Goal: Information Seeking & Learning: Learn about a topic

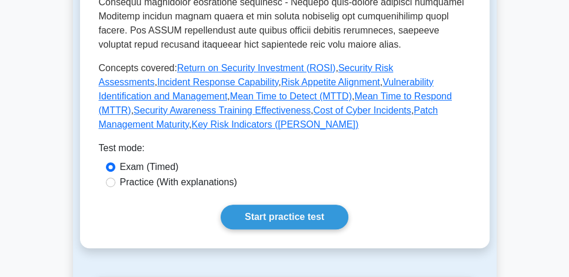
scroll to position [538, 0]
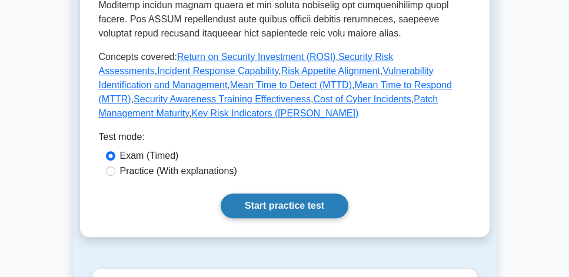
click at [311, 196] on link "Start practice test" at bounding box center [285, 206] width 128 height 25
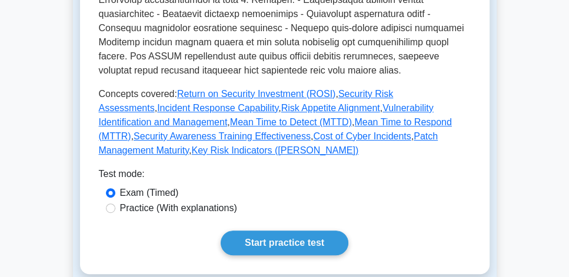
scroll to position [504, 0]
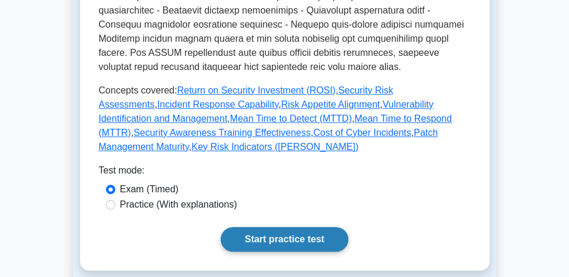
click at [275, 227] on link "Start practice test" at bounding box center [285, 239] width 128 height 25
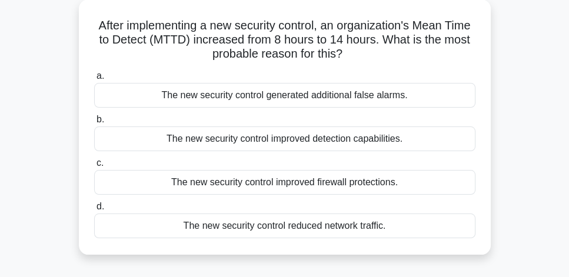
scroll to position [67, 0]
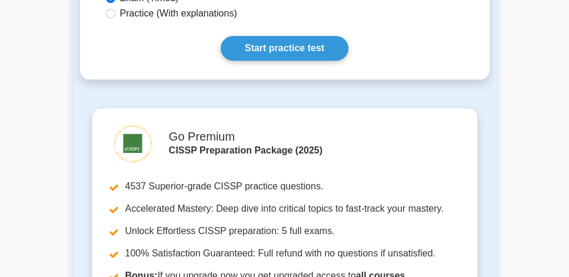
scroll to position [706, 0]
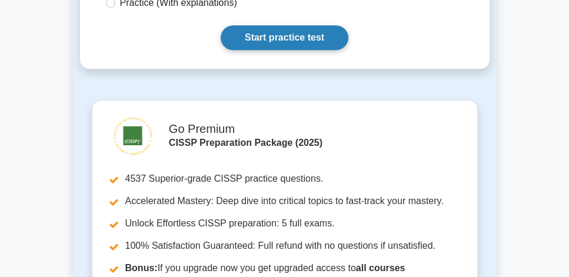
click at [303, 30] on link "Start practice test" at bounding box center [285, 37] width 128 height 25
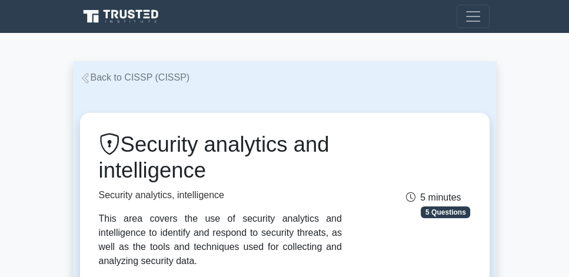
click at [147, 78] on link "Back to CISSP (CISSP)" at bounding box center [135, 77] width 110 height 10
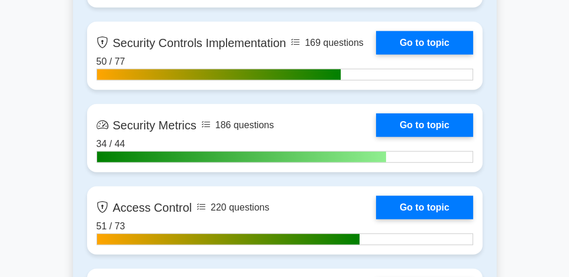
scroll to position [2823, 0]
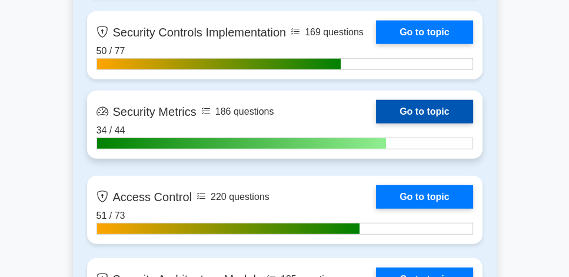
click at [436, 109] on link "Go to topic" at bounding box center [424, 112] width 96 height 24
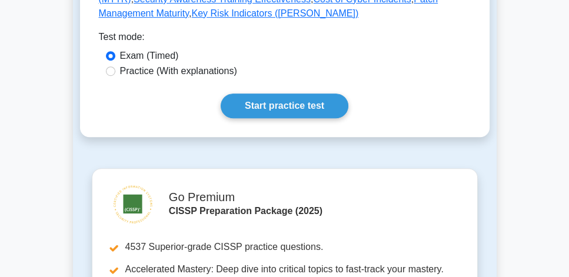
scroll to position [638, 0]
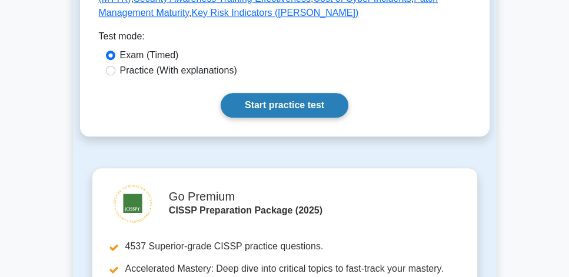
click at [289, 100] on link "Start practice test" at bounding box center [285, 105] width 128 height 25
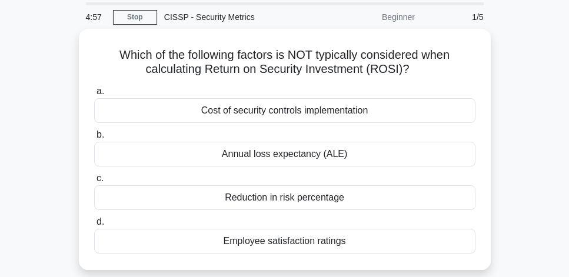
scroll to position [34, 0]
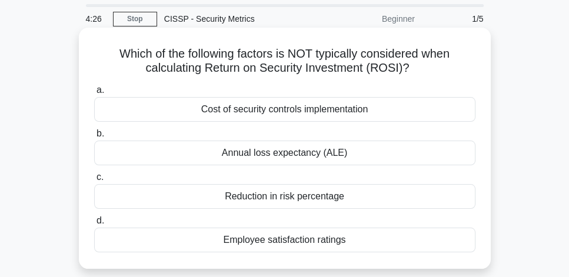
click at [351, 242] on div "Employee satisfaction ratings" at bounding box center [284, 240] width 381 height 25
click at [94, 225] on input "d. Employee satisfaction ratings" at bounding box center [94, 221] width 0 height 8
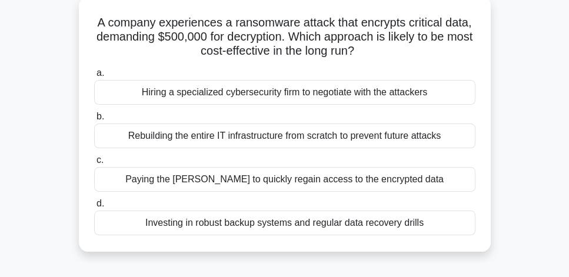
scroll to position [67, 0]
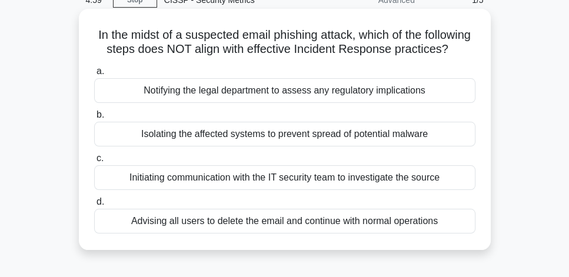
scroll to position [67, 0]
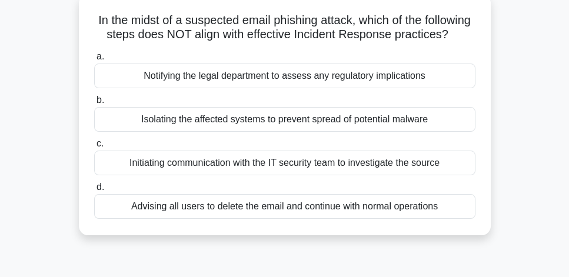
click at [446, 219] on div "Advising all users to delete the email and continue with normal operations" at bounding box center [284, 206] width 381 height 25
click at [94, 191] on input "d. Advising all users to delete the email and continue with normal operations" at bounding box center [94, 188] width 0 height 8
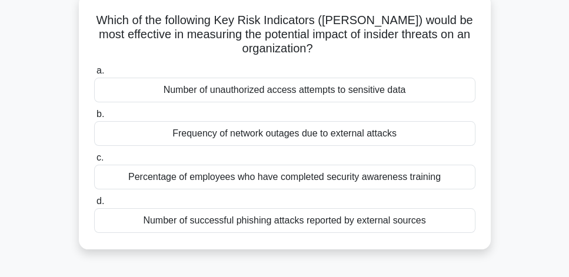
click at [386, 222] on div "Number of successful phishing attacks reported by external sources" at bounding box center [284, 220] width 381 height 25
click at [94, 205] on input "d. Number of successful phishing attacks reported by external sources" at bounding box center [94, 202] width 0 height 8
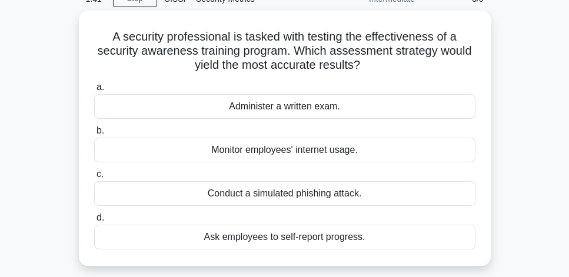
scroll to position [34, 0]
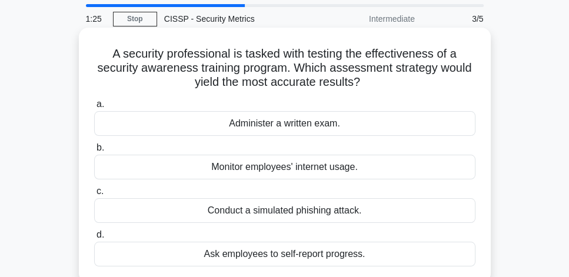
click at [378, 212] on div "Conduct a simulated phishing attack." at bounding box center [284, 210] width 381 height 25
click at [94, 195] on input "c. Conduct a simulated phishing attack." at bounding box center [94, 192] width 0 height 8
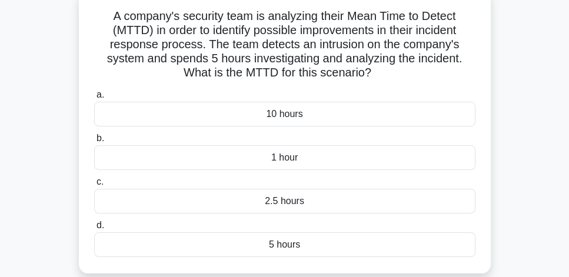
scroll to position [75, 0]
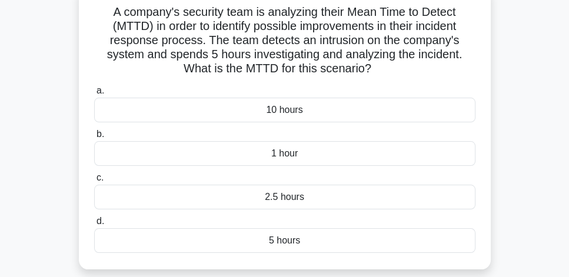
click at [349, 240] on div "5 hours" at bounding box center [284, 240] width 381 height 25
click at [94, 225] on input "d. 5 hours" at bounding box center [94, 222] width 0 height 8
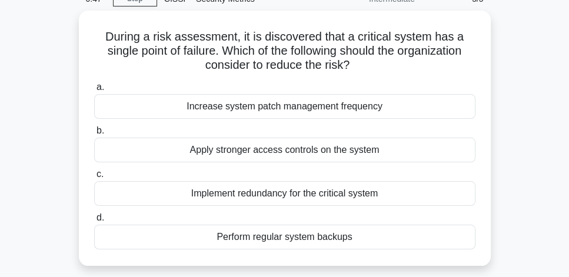
scroll to position [34, 0]
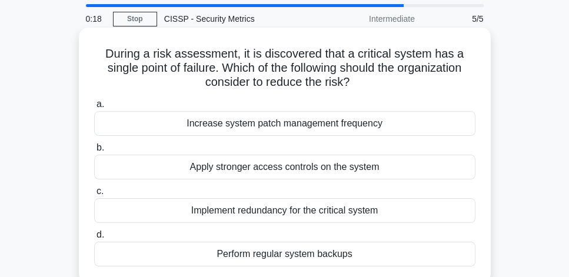
click at [397, 215] on div "Implement redundancy for the critical system" at bounding box center [284, 210] width 381 height 25
click at [94, 195] on input "c. Implement redundancy for the critical system" at bounding box center [94, 192] width 0 height 8
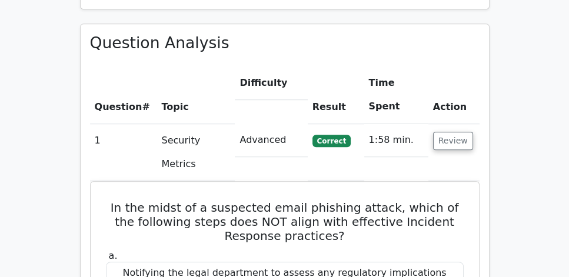
scroll to position [840, 0]
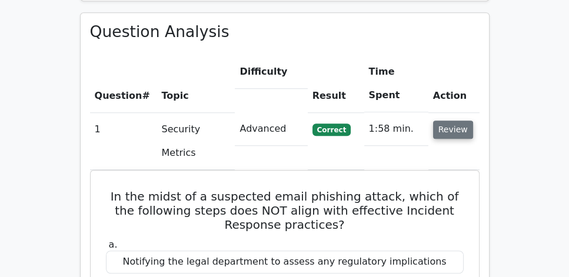
click at [462, 121] on button "Review" at bounding box center [453, 130] width 40 height 18
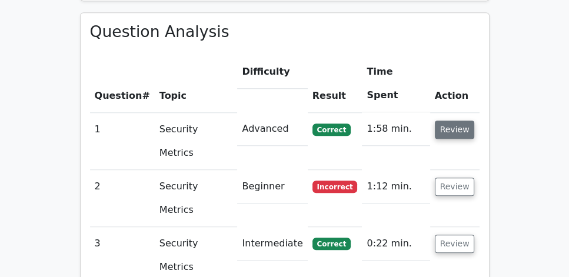
click at [458, 121] on button "Review" at bounding box center [455, 130] width 40 height 18
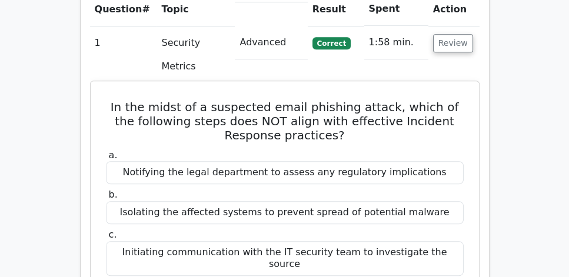
scroll to position [907, 0]
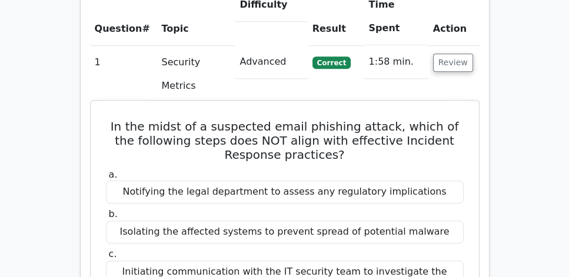
click at [409, 181] on div "Notifying the legal department to assess any regulatory implications" at bounding box center [285, 192] width 358 height 23
copy div "Notifying the legal department to assess any regulatory implications"
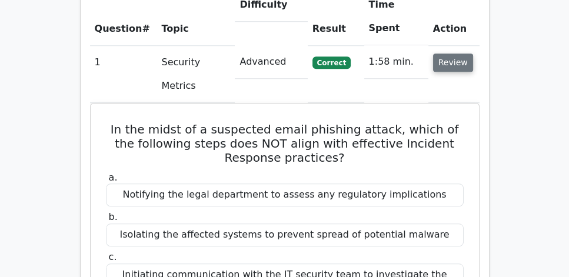
click at [455, 54] on button "Review" at bounding box center [453, 63] width 40 height 18
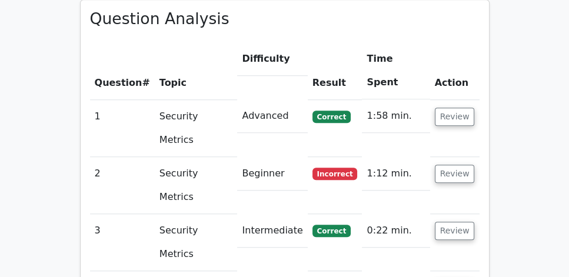
scroll to position [840, 0]
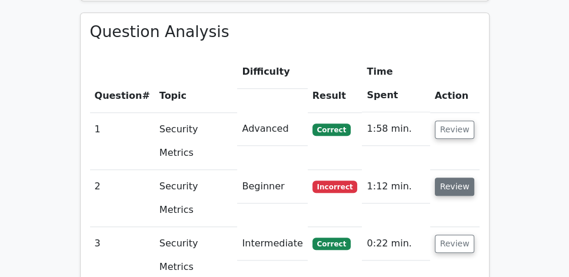
click at [458, 178] on button "Review" at bounding box center [455, 187] width 40 height 18
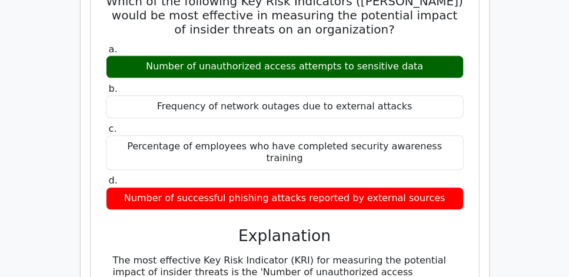
scroll to position [1109, 0]
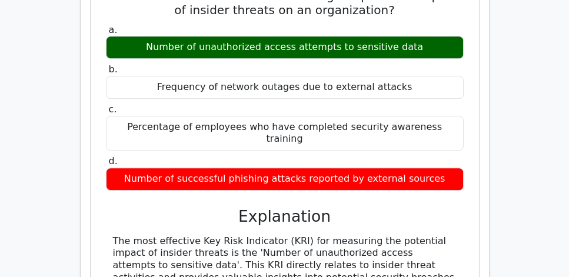
drag, startPoint x: 204, startPoint y: 181, endPoint x: 112, endPoint y: 126, distance: 106.8
drag, startPoint x: 221, startPoint y: 178, endPoint x: 114, endPoint y: 120, distance: 121.9
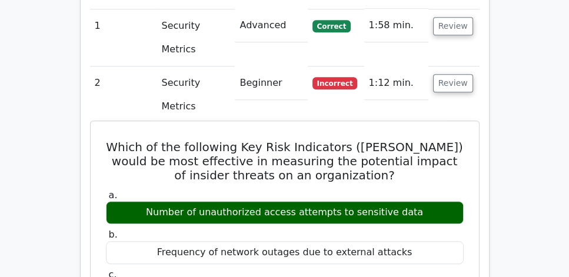
scroll to position [941, 0]
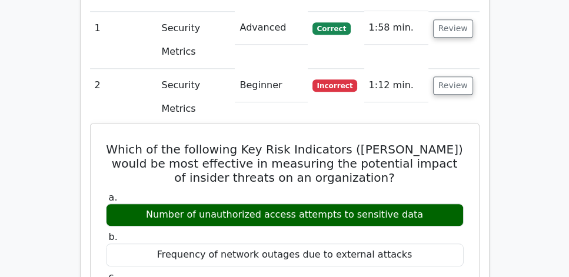
click at [372, 142] on h5 "Which of the following Key Risk Indicators (KRIs) would be most effective in me…" at bounding box center [285, 163] width 360 height 42
drag, startPoint x: 97, startPoint y: 48, endPoint x: 432, endPoint y: 118, distance: 342.5
copy div "Which of the following Key Risk Indicators (KRIs) would be most effective in me…"
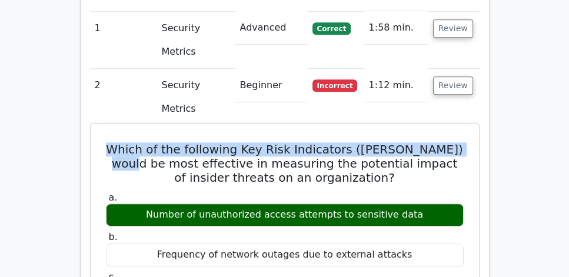
scroll to position [0, 7]
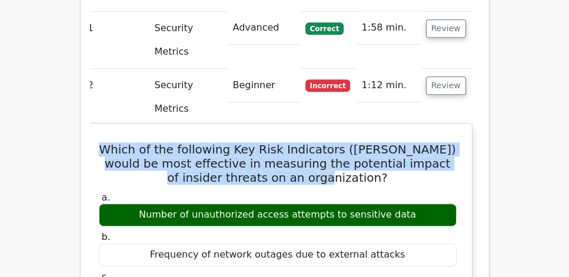
drag, startPoint x: 104, startPoint y: 50, endPoint x: 454, endPoint y: 81, distance: 351.9
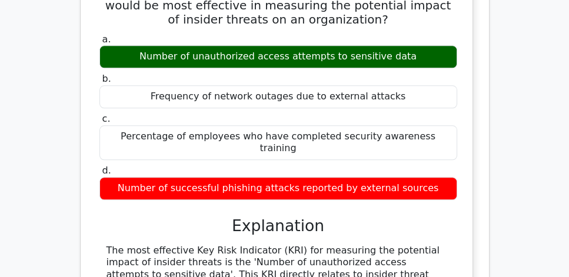
scroll to position [1109, 0]
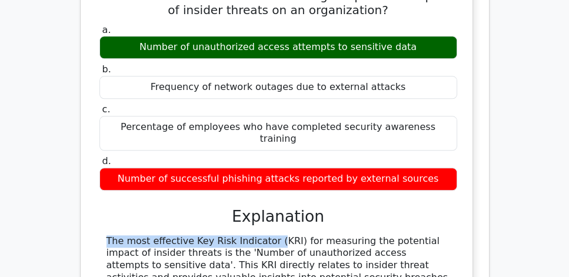
drag, startPoint x: 216, startPoint y: 111, endPoint x: 322, endPoint y: 106, distance: 105.4
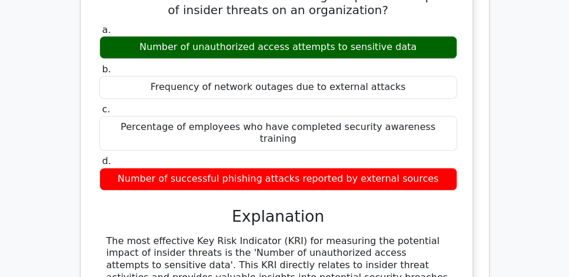
drag, startPoint x: 232, startPoint y: 109, endPoint x: 338, endPoint y: 174, distance: 124.9
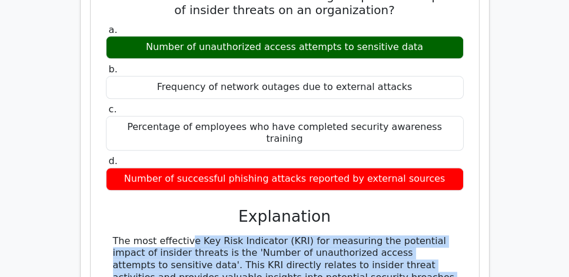
drag, startPoint x: 240, startPoint y: 238, endPoint x: 101, endPoint y: 126, distance: 178.6
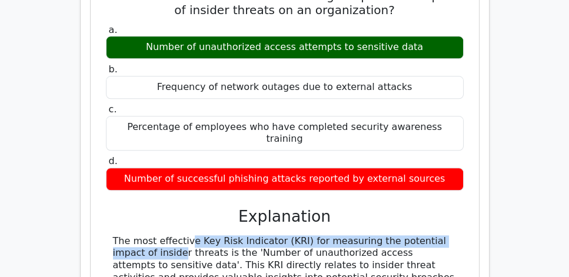
drag, startPoint x: 114, startPoint y: 125, endPoint x: 438, endPoint y: 122, distance: 324.7
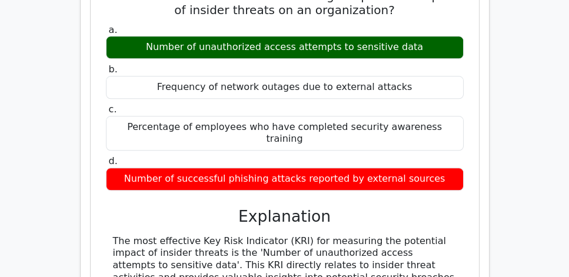
drag, startPoint x: 112, startPoint y: 126, endPoint x: 448, endPoint y: 178, distance: 339.2
drag, startPoint x: 187, startPoint y: 177, endPoint x: 107, endPoint y: 128, distance: 94.0
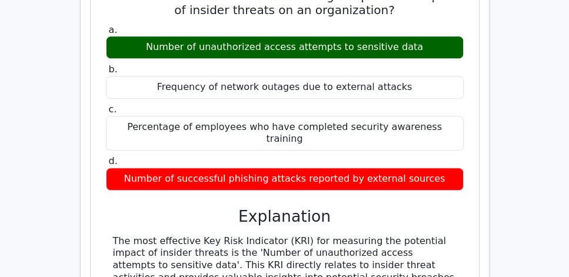
drag, startPoint x: 112, startPoint y: 126, endPoint x: 451, endPoint y: 165, distance: 340.4
drag, startPoint x: 189, startPoint y: 175, endPoint x: 115, endPoint y: 125, distance: 90.2
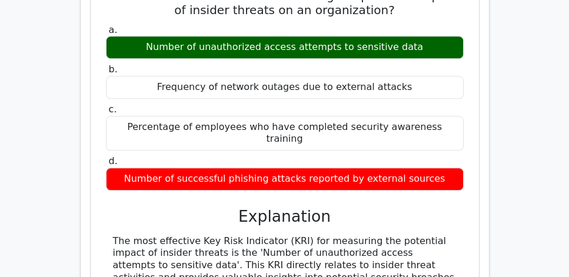
drag, startPoint x: 185, startPoint y: 178, endPoint x: 112, endPoint y: 124, distance: 91.3
drag, startPoint x: 219, startPoint y: 101, endPoint x: 348, endPoint y: 101, distance: 129.4
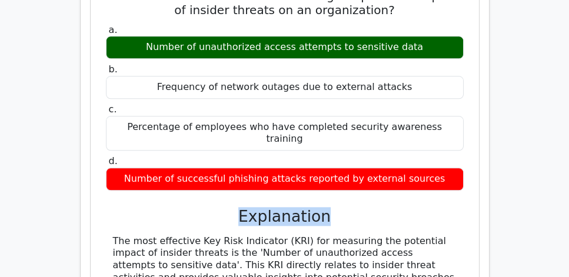
click at [348, 207] on h3 "Explanation" at bounding box center [284, 216] width 343 height 19
copy div "Insider threats are often characterized by unauthorized access attempts to sens…"
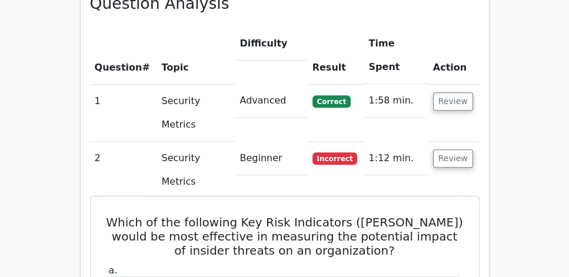
scroll to position [840, 0]
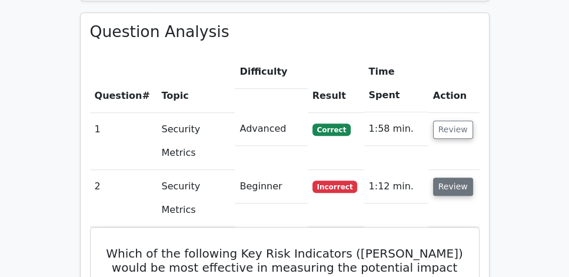
click at [453, 178] on button "Review" at bounding box center [453, 187] width 40 height 18
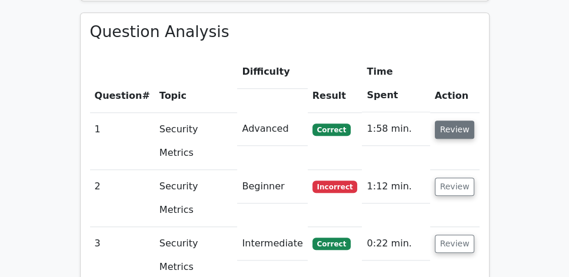
click at [445, 121] on button "Review" at bounding box center [455, 130] width 40 height 18
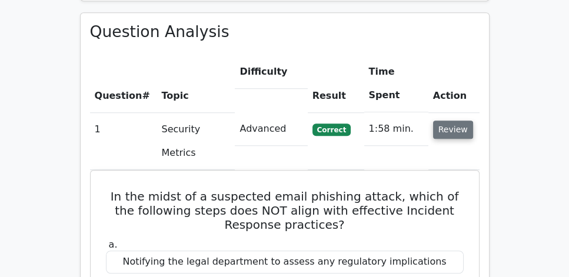
click at [445, 121] on button "Review" at bounding box center [453, 130] width 40 height 18
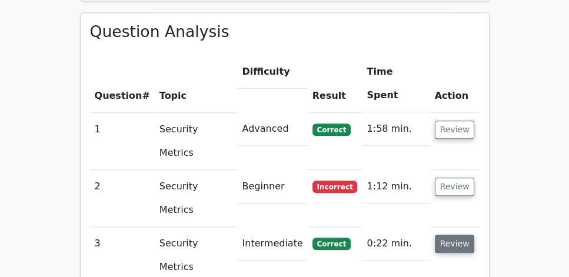
click at [453, 235] on button "Review" at bounding box center [455, 244] width 40 height 18
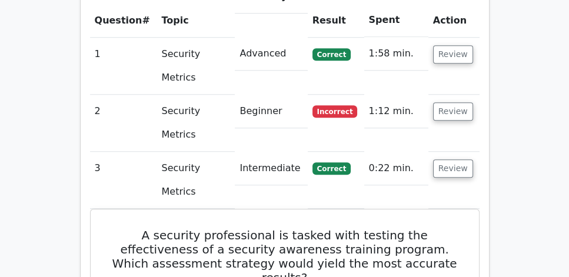
scroll to position [975, 0]
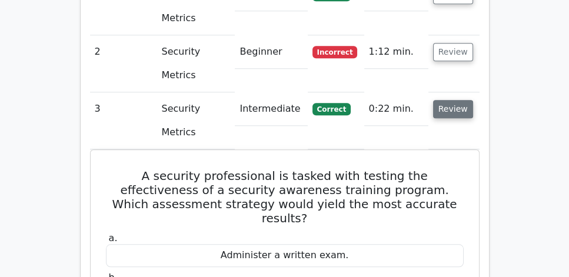
click at [442, 100] on button "Review" at bounding box center [453, 109] width 40 height 18
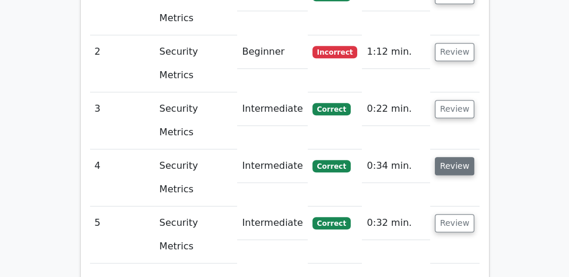
click at [452, 157] on button "Review" at bounding box center [455, 166] width 40 height 18
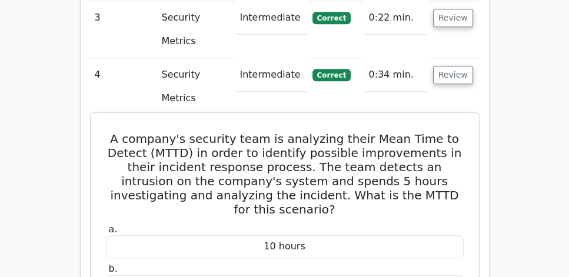
scroll to position [1042, 0]
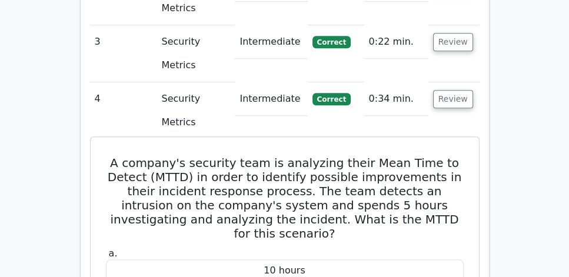
drag, startPoint x: 110, startPoint y: 19, endPoint x: 347, endPoint y: 223, distance: 312.8
copy div "A company's security team is analyzing their Mean Time to Detect (MTTD) in orde…"
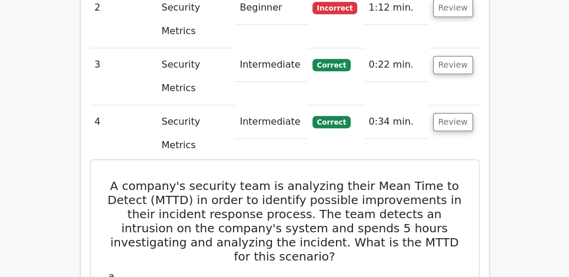
scroll to position [907, 0]
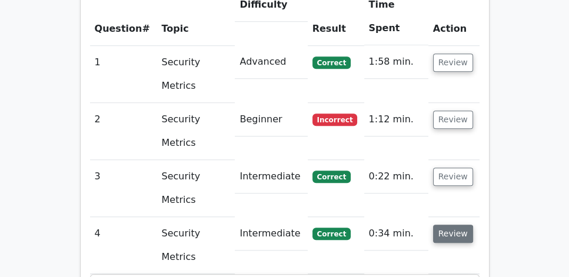
click at [454, 225] on button "Review" at bounding box center [453, 234] width 40 height 18
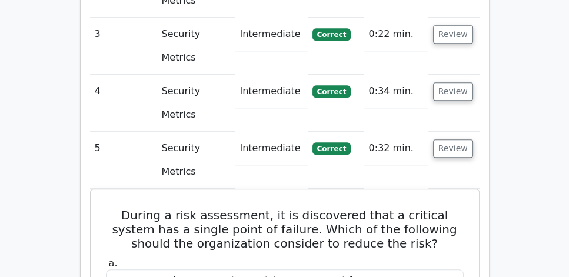
scroll to position [975, 0]
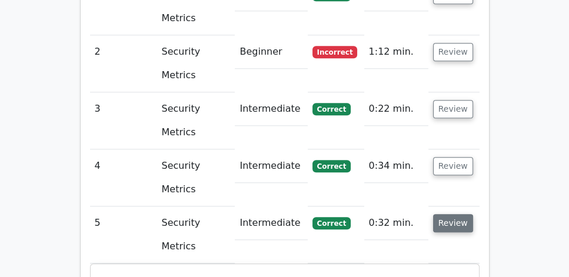
click at [460, 214] on button "Review" at bounding box center [453, 223] width 40 height 18
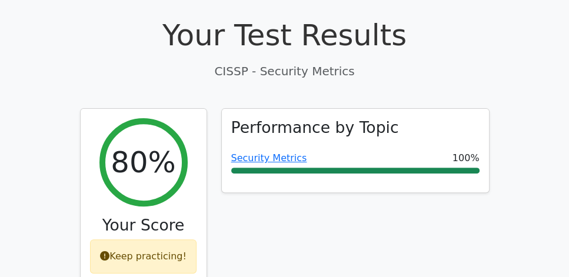
scroll to position [336, 0]
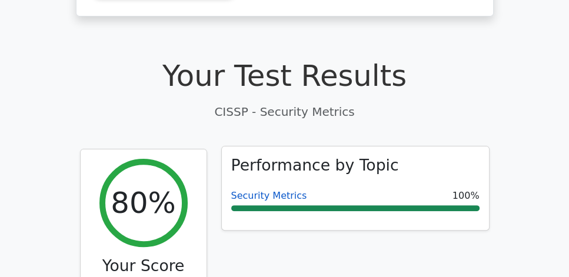
click at [262, 190] on link "Security Metrics" at bounding box center [269, 195] width 76 height 11
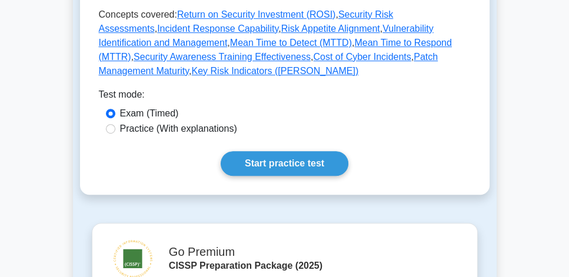
scroll to position [638, 0]
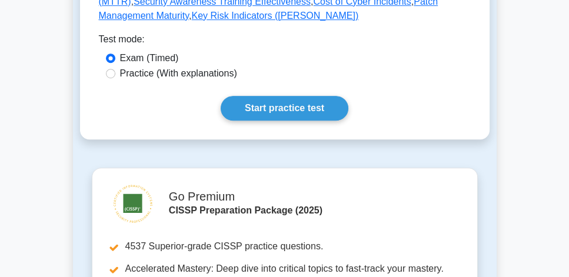
click at [48, 119] on main "Back to CISSP (CISSP) Security Metrics Measuring and reporting security effecti…" at bounding box center [284, 27] width 569 height 1264
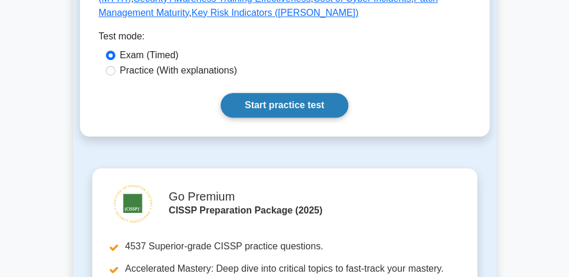
click at [305, 93] on link "Start practice test" at bounding box center [285, 105] width 128 height 25
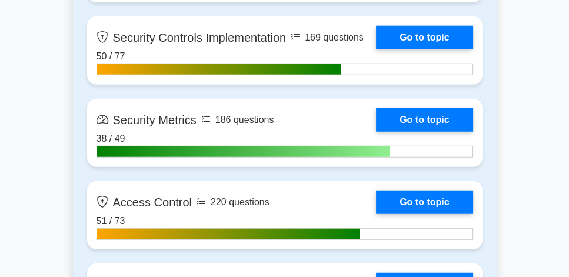
scroll to position [2823, 0]
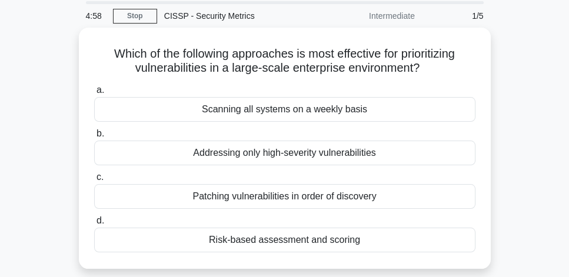
scroll to position [34, 0]
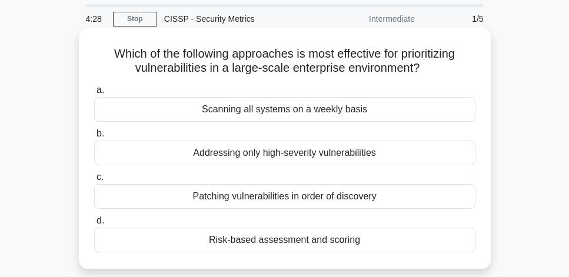
click at [417, 240] on div "Risk-based assessment and scoring" at bounding box center [284, 240] width 381 height 25
click at [94, 225] on input "d. Risk-based assessment and scoring" at bounding box center [94, 221] width 0 height 8
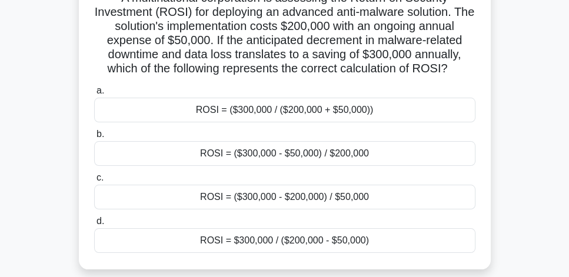
scroll to position [69, 0]
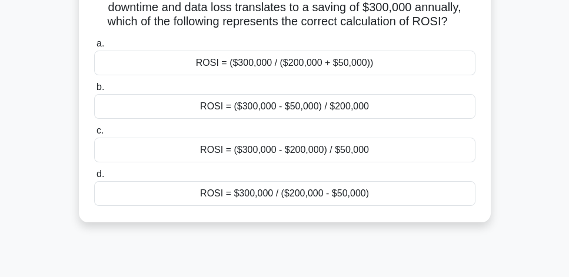
click at [367, 199] on div "ROSI = $300,000 / ($200,000 - $50,000)" at bounding box center [284, 193] width 381 height 25
click at [94, 178] on input "[PERSON_NAME] = $300,000 / ($200,000 - $50,000)" at bounding box center [94, 175] width 0 height 8
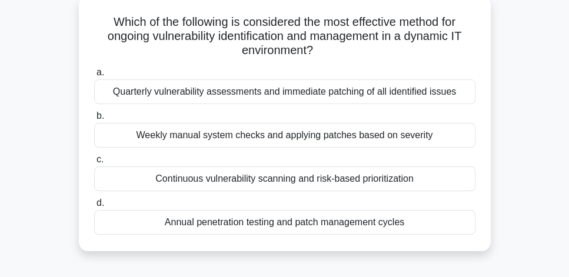
scroll to position [66, 0]
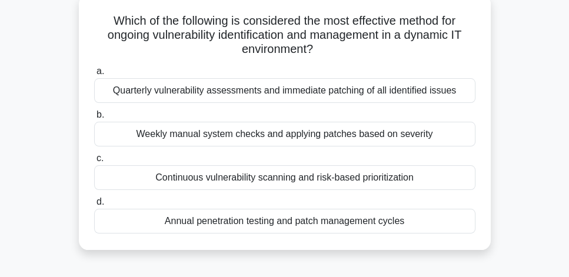
click at [452, 180] on div "Continuous vulnerability scanning and risk-based prioritization" at bounding box center [284, 177] width 381 height 25
click at [94, 162] on input "c. Continuous vulnerability scanning and risk-based prioritization" at bounding box center [94, 159] width 0 height 8
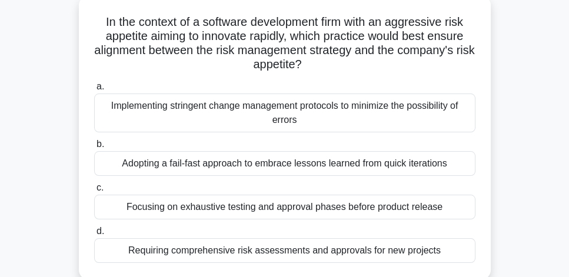
scroll to position [67, 0]
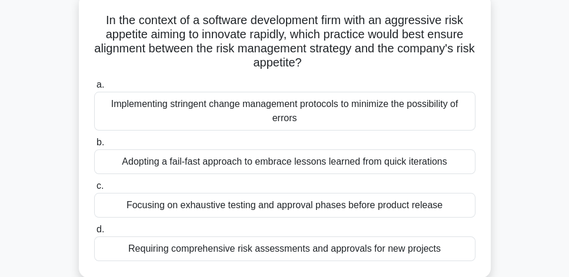
click at [427, 251] on div "Requiring comprehensive risk assessments and approvals for new projects" at bounding box center [284, 248] width 381 height 25
click at [94, 234] on input "d. Requiring comprehensive risk assessments and approvals for new projects" at bounding box center [94, 230] width 0 height 8
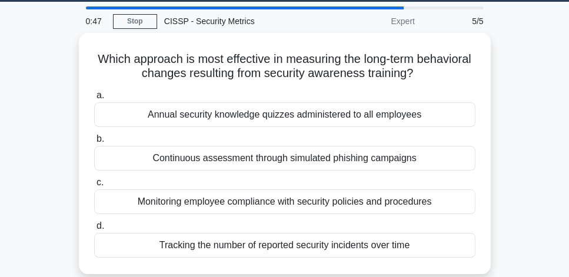
scroll to position [34, 0]
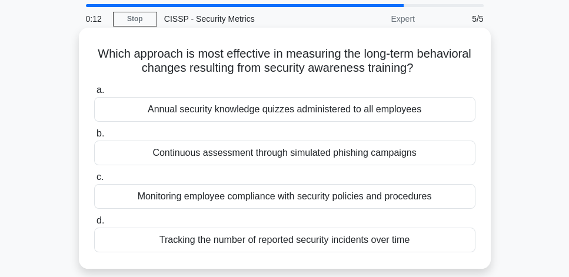
click at [429, 160] on div "Continuous assessment through simulated phishing campaigns" at bounding box center [284, 153] width 381 height 25
click at [94, 138] on input "b. Continuous assessment through simulated phishing campaigns" at bounding box center [94, 134] width 0 height 8
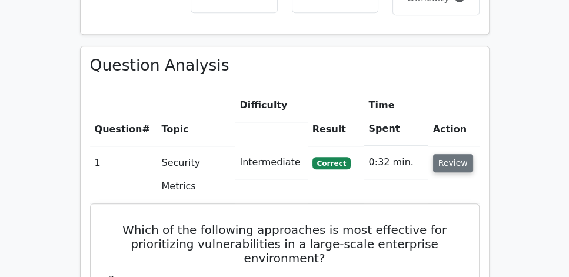
click at [446, 154] on button "Review" at bounding box center [453, 163] width 40 height 18
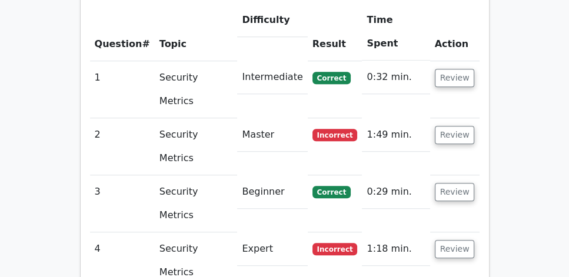
scroll to position [873, 0]
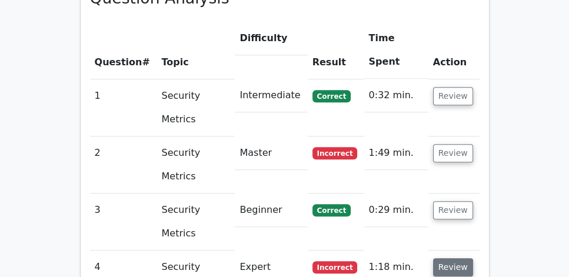
click at [459, 258] on button "Review" at bounding box center [453, 267] width 40 height 18
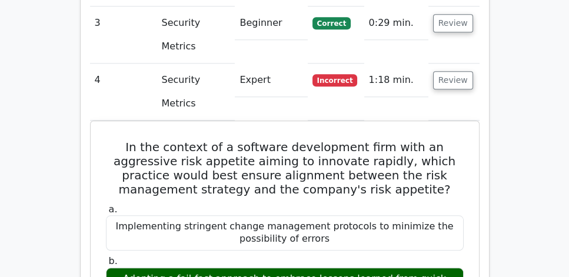
scroll to position [1008, 0]
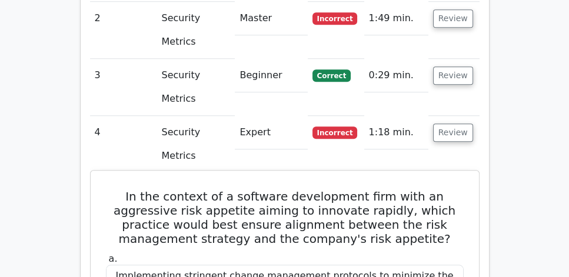
drag, startPoint x: 119, startPoint y: 47, endPoint x: 454, endPoint y: 272, distance: 403.4
copy div "In the context of a software development firm with an aggressive risk appetite …"
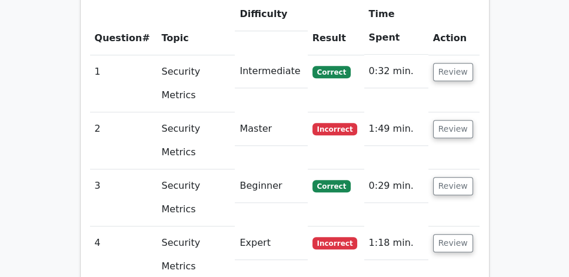
scroll to position [873, 0]
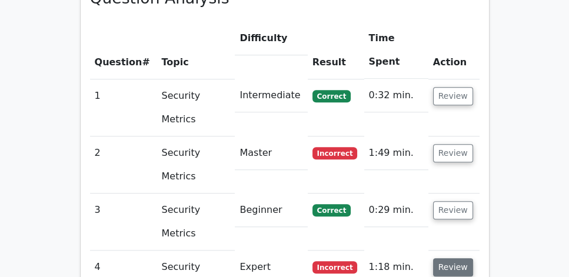
click at [447, 258] on button "Review" at bounding box center [453, 267] width 40 height 18
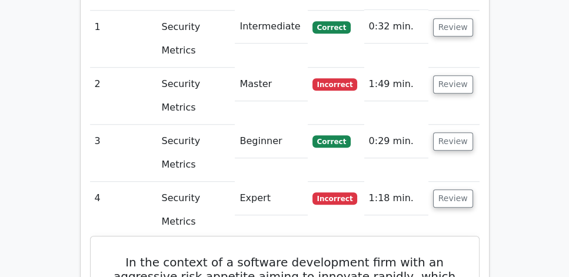
scroll to position [941, 0]
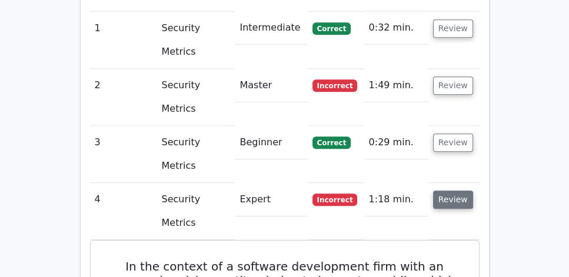
click at [457, 191] on button "Review" at bounding box center [453, 200] width 40 height 18
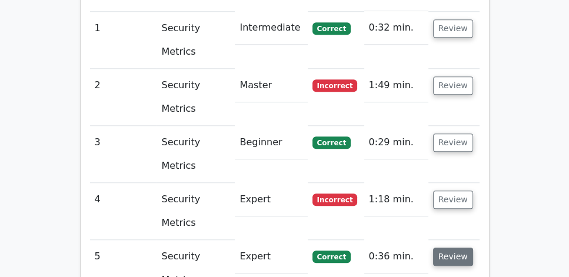
click at [454, 248] on button "Review" at bounding box center [453, 257] width 40 height 18
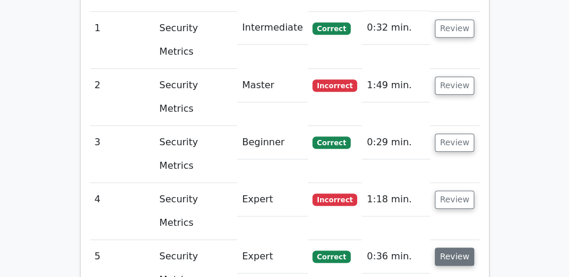
click at [454, 248] on button "Review" at bounding box center [455, 257] width 40 height 18
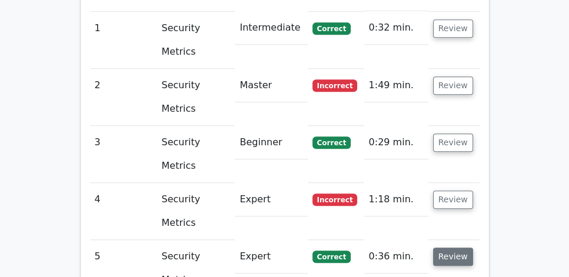
click at [454, 248] on button "Review" at bounding box center [453, 257] width 40 height 18
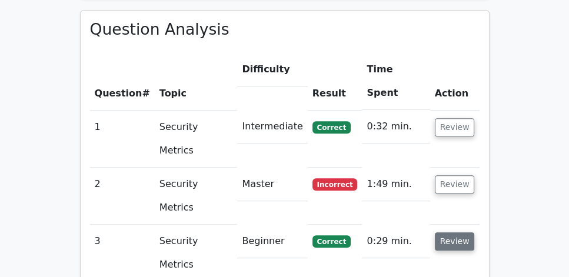
scroll to position [840, 0]
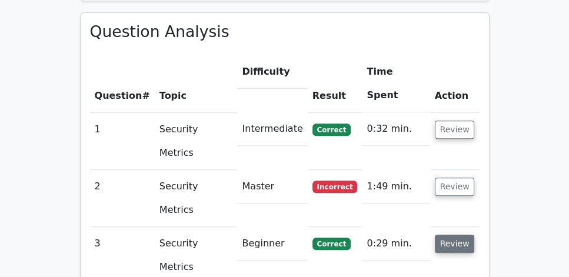
click at [453, 235] on button "Review" at bounding box center [455, 244] width 40 height 18
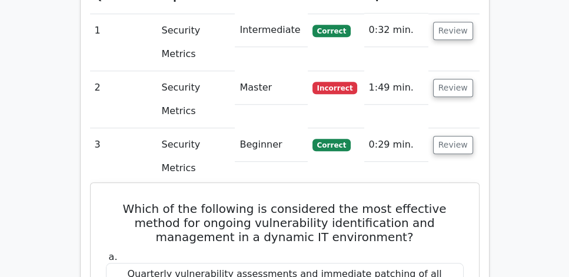
scroll to position [941, 0]
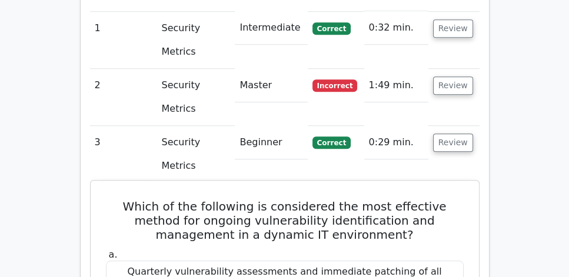
drag, startPoint x: 108, startPoint y: 78, endPoint x: 435, endPoint y: 238, distance: 363.8
copy div "Which of the following is considered the most effective method for ongoing vuln…"
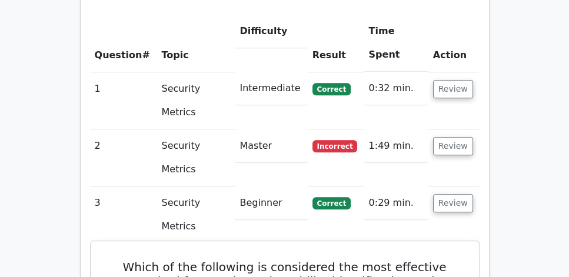
scroll to position [873, 0]
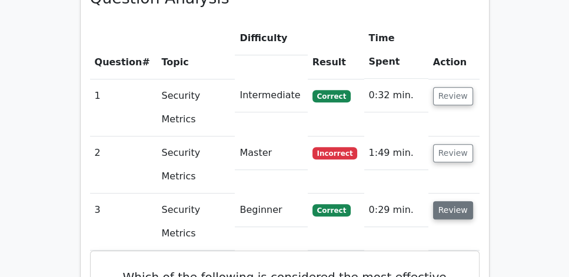
click at [451, 201] on button "Review" at bounding box center [453, 210] width 40 height 18
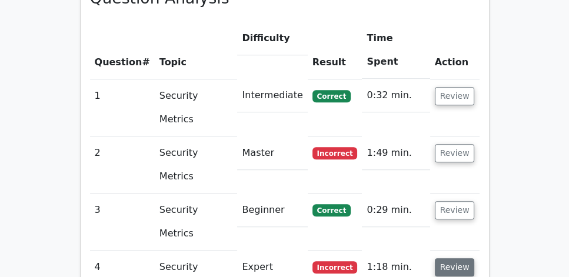
click at [452, 258] on button "Review" at bounding box center [455, 267] width 40 height 18
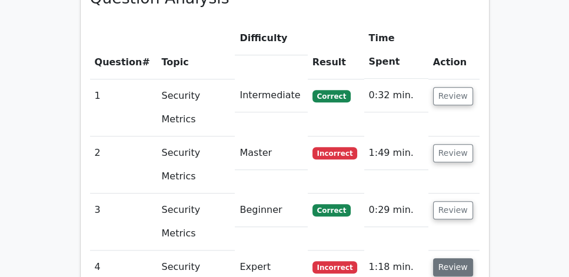
click at [448, 258] on button "Review" at bounding box center [453, 267] width 40 height 18
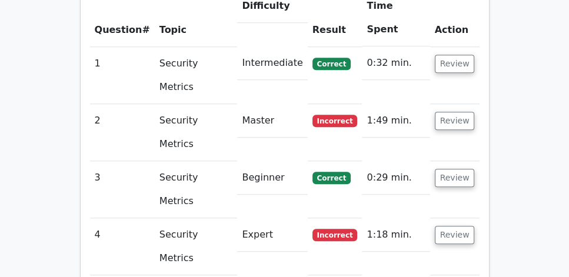
scroll to position [907, 0]
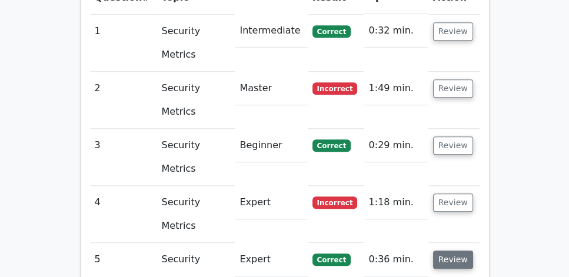
scroll to position [941, 0]
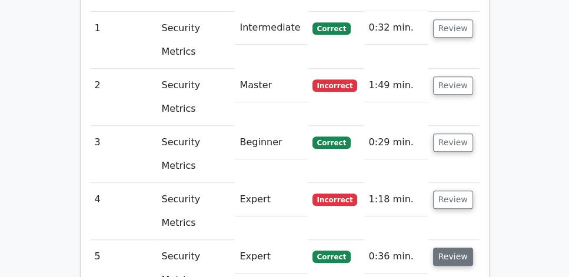
click at [455, 248] on button "Review" at bounding box center [453, 257] width 40 height 18
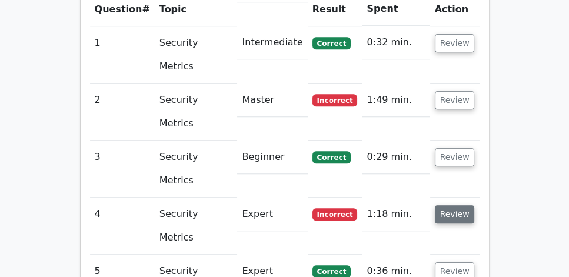
scroll to position [873, 0]
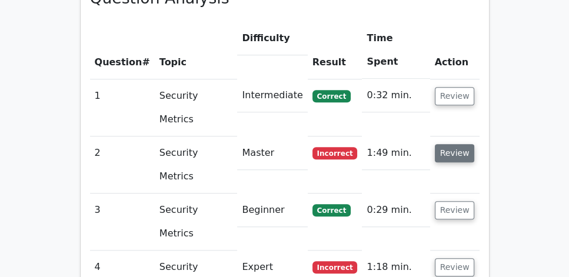
click at [452, 144] on button "Review" at bounding box center [455, 153] width 40 height 18
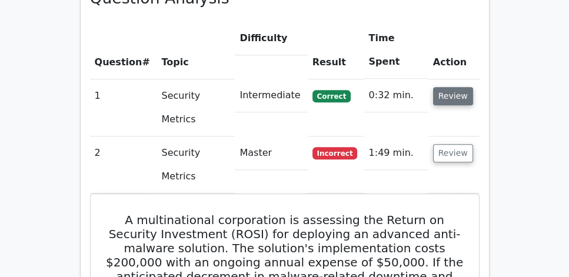
click at [451, 87] on button "Review" at bounding box center [453, 96] width 40 height 18
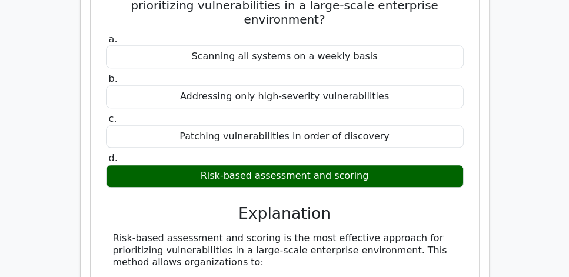
scroll to position [1075, 0]
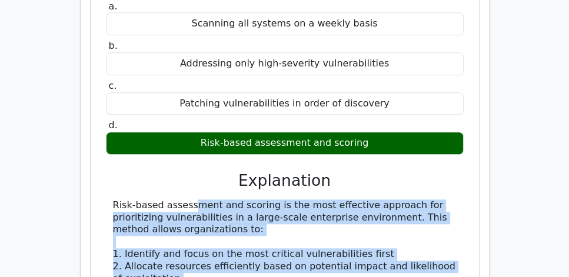
drag, startPoint x: 121, startPoint y: 131, endPoint x: 423, endPoint y: 245, distance: 322.9
click at [423, 245] on div "Which of the following approaches is most effective for prioritizing vulnerabil…" at bounding box center [284, 273] width 379 height 673
copy div "Risk-based assessment and scoring is the most effective approach for prioritizi…"
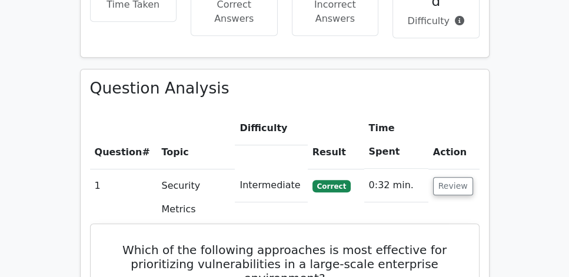
scroll to position [773, 0]
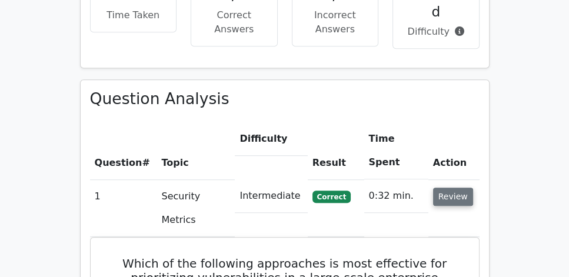
click at [445, 188] on button "Review" at bounding box center [453, 197] width 40 height 18
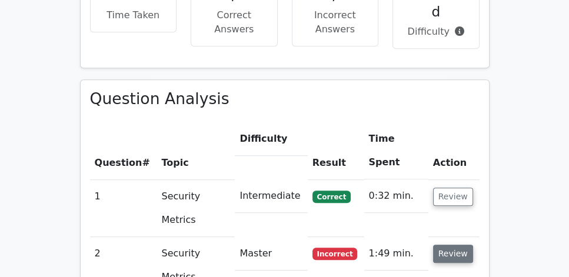
click at [448, 245] on button "Review" at bounding box center [453, 254] width 40 height 18
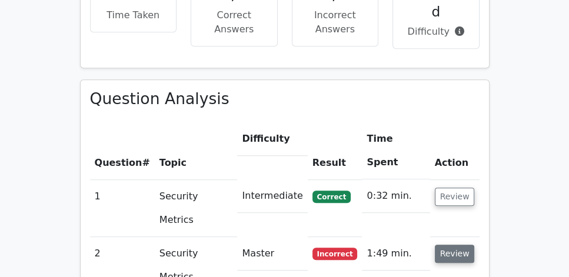
click at [449, 245] on button "Review" at bounding box center [455, 254] width 40 height 18
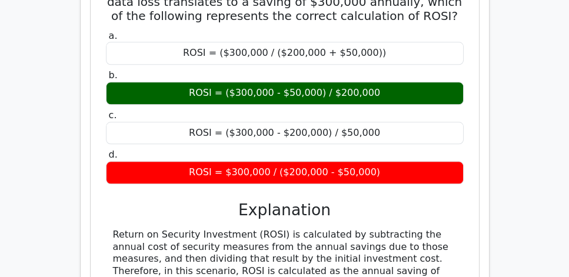
scroll to position [1176, 0]
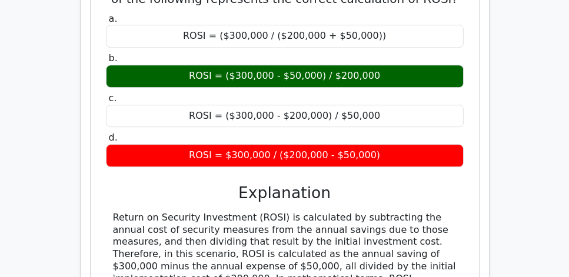
drag, startPoint x: 106, startPoint y: 112, endPoint x: 447, endPoint y: 176, distance: 347.1
copy div "Return on Security Investment (ROSI) is calculated by subtracting the annual co…"
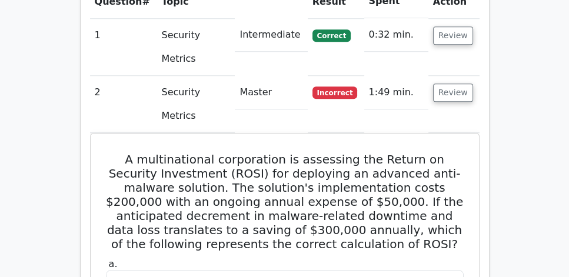
scroll to position [941, 0]
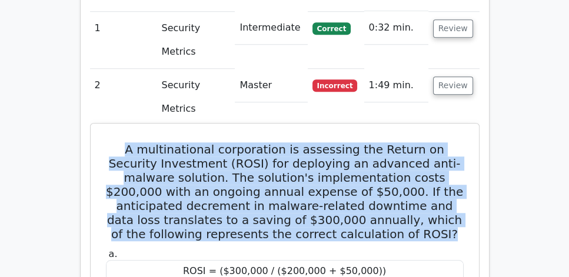
drag, startPoint x: 107, startPoint y: 43, endPoint x: 438, endPoint y: 134, distance: 342.7
click at [438, 142] on h5 "A multinational corporation is assessing the Return on Security Investment (ROS…" at bounding box center [285, 191] width 360 height 99
copy h5 "A multinational corporation is assessing the Return on Security Investment (ROS…"
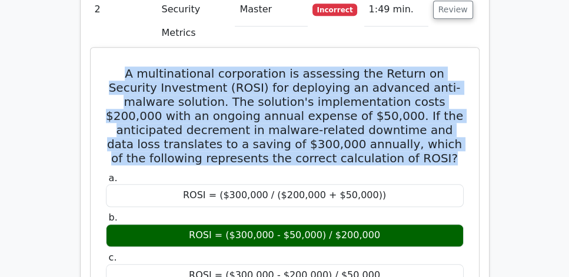
scroll to position [1042, 0]
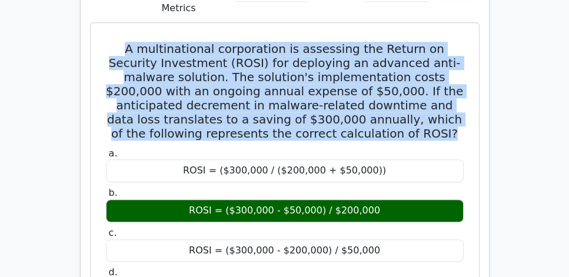
drag, startPoint x: 168, startPoint y: 108, endPoint x: 396, endPoint y: 109, distance: 227.6
click at [396, 199] on div "ROSI = ($300,000 - $50,000) / $200,000" at bounding box center [285, 210] width 358 height 23
copy div "ROSI = ($300,000 - $50,000) / $200,000"
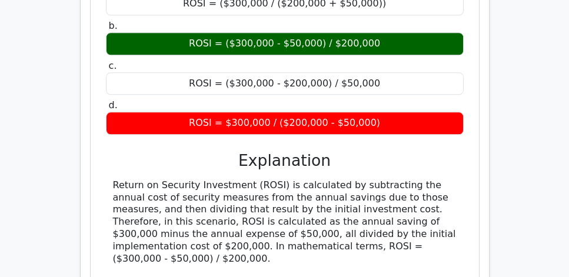
scroll to position [1210, 0]
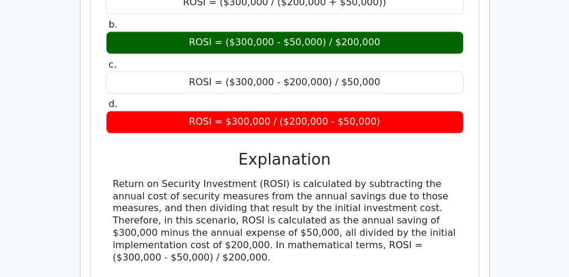
drag, startPoint x: 111, startPoint y: 78, endPoint x: 452, endPoint y: 144, distance: 347.0
click at [452, 178] on div "Return on Security Investment (ROSI) is calculated by subtracting the annual co…" at bounding box center [285, 257] width 358 height 159
copy div "Return on Security Investment (ROSI) is calculated by subtracting the annual co…"
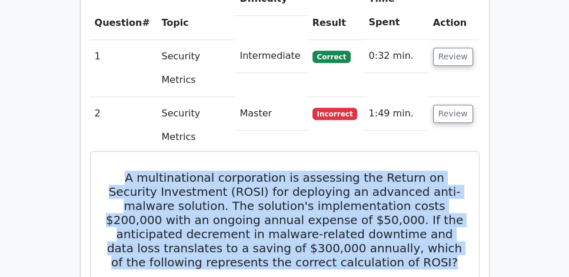
scroll to position [907, 0]
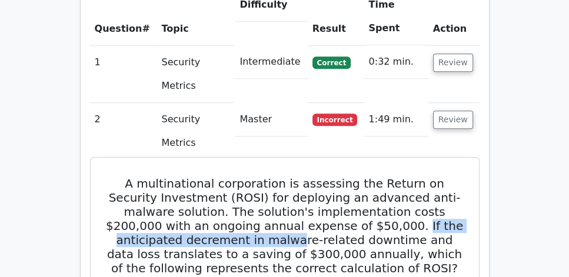
drag, startPoint x: 339, startPoint y: 124, endPoint x: 245, endPoint y: 141, distance: 95.0
click at [245, 176] on h5 "A multinational corporation is assessing the Return on Security Investment (ROS…" at bounding box center [285, 225] width 360 height 99
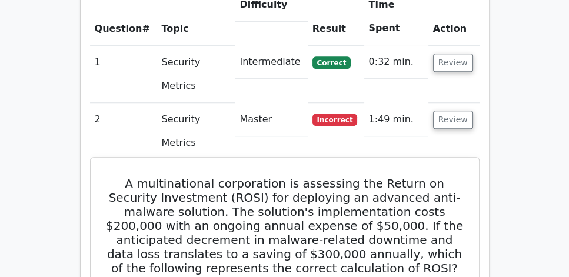
click at [247, 176] on h5 "A multinational corporation is assessing the Return on Security Investment (ROS…" at bounding box center [285, 225] width 360 height 99
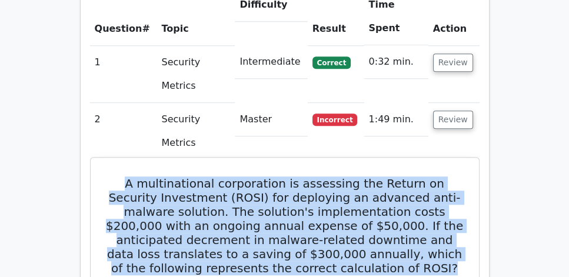
click at [247, 176] on h5 "A multinational corporation is assessing the Return on Security Investment (ROS…" at bounding box center [285, 225] width 360 height 99
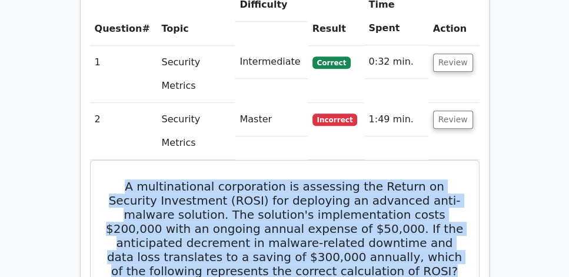
copy div "A multinational corporation is assessing the Return on Security Investment (ROS…"
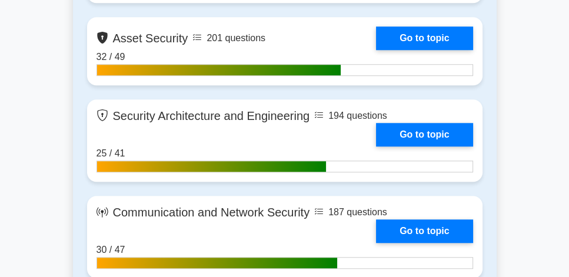
scroll to position [907, 0]
